Goal: Transaction & Acquisition: Purchase product/service

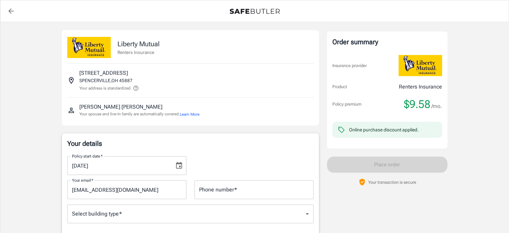
click at [178, 165] on icon "Choose date, selected date is Sep 9, 2025" at bounding box center [179, 165] width 8 height 8
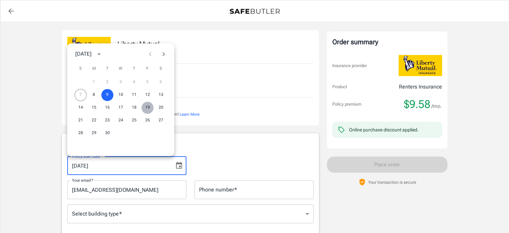
click at [147, 107] on button "19" at bounding box center [148, 107] width 12 height 12
type input "[DATE]"
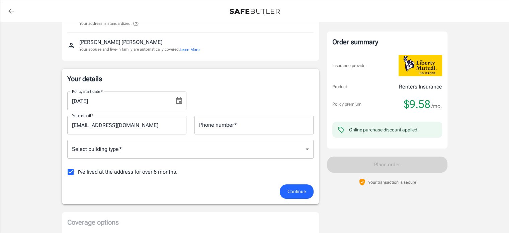
scroll to position [100, 0]
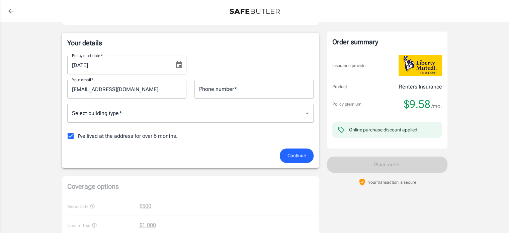
click at [238, 92] on input "Phone number   *" at bounding box center [253, 89] width 119 height 19
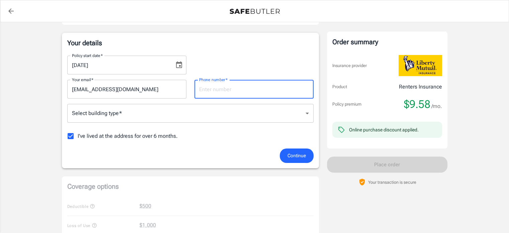
type input "5672599261"
click at [213, 113] on body "Policy premium $ 9.58 /mo Liberty Mutual Renters Insurance [STREET_ADDRESS] You…" at bounding box center [254, 216] width 509 height 633
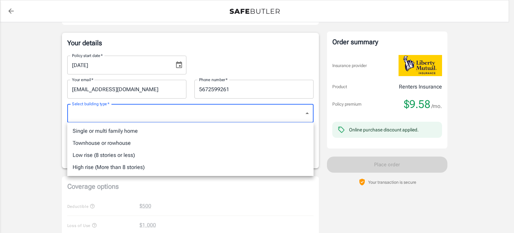
click at [214, 130] on li "Single or multi family home" at bounding box center [190, 131] width 246 height 12
type input "singlefamily"
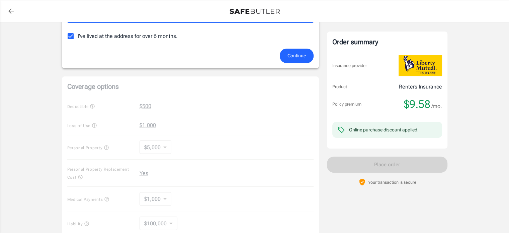
scroll to position [201, 0]
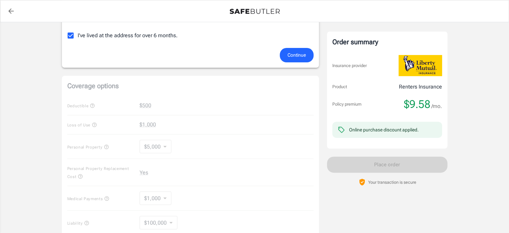
click at [303, 51] on span "Continue" at bounding box center [297, 55] width 18 height 8
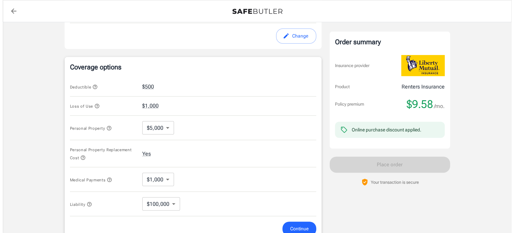
scroll to position [257, 0]
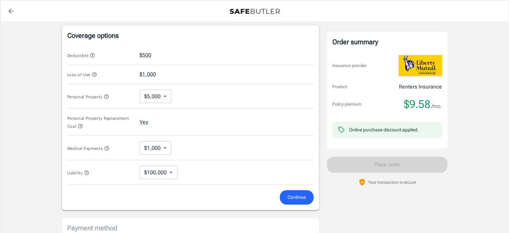
click at [92, 56] on icon "button" at bounding box center [92, 55] width 4 height 4
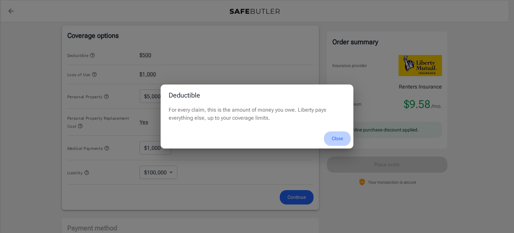
click at [338, 136] on button "Close" at bounding box center [337, 138] width 27 height 14
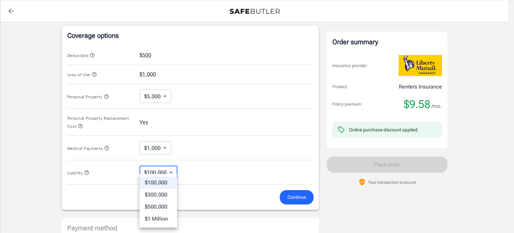
click at [164, 171] on body "Policy premium $ 9.58 /mo Liberty Mutual Renters Insurance [STREET_ADDRESS] You…" at bounding box center [257, 62] width 514 height 639
click at [163, 198] on li "$300,000" at bounding box center [158, 194] width 37 height 12
type input "300000"
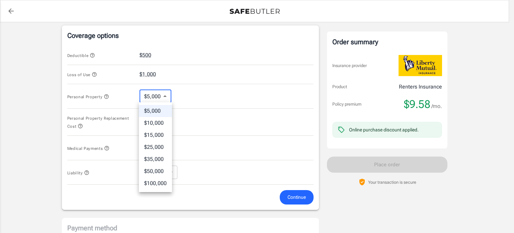
click at [164, 93] on body "Policy premium $ 9.58 /mo Liberty Mutual Renters Insurance [STREET_ADDRESS] You…" at bounding box center [257, 62] width 514 height 639
click at [158, 168] on li "$50,000" at bounding box center [155, 171] width 33 height 12
type input "50000"
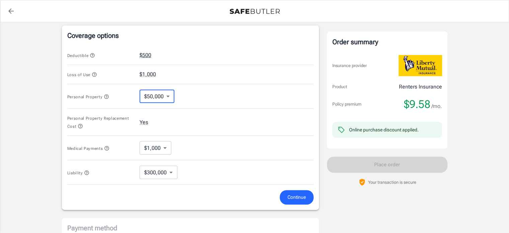
click at [143, 53] on button "$500" at bounding box center [146, 55] width 12 height 8
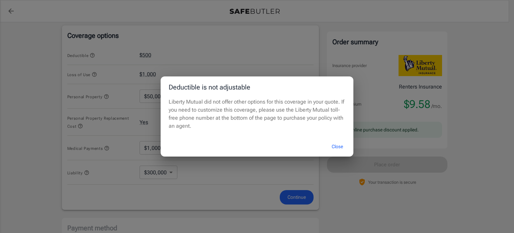
click at [339, 144] on button "Close" at bounding box center [337, 146] width 27 height 14
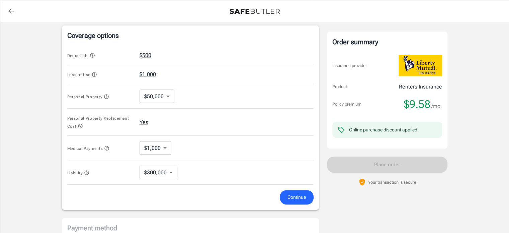
click at [293, 196] on span "Continue" at bounding box center [297, 197] width 18 height 8
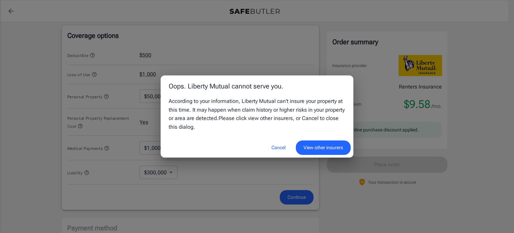
click at [317, 146] on button "View other insurers" at bounding box center [323, 147] width 55 height 14
